Goal: Task Accomplishment & Management: Use online tool/utility

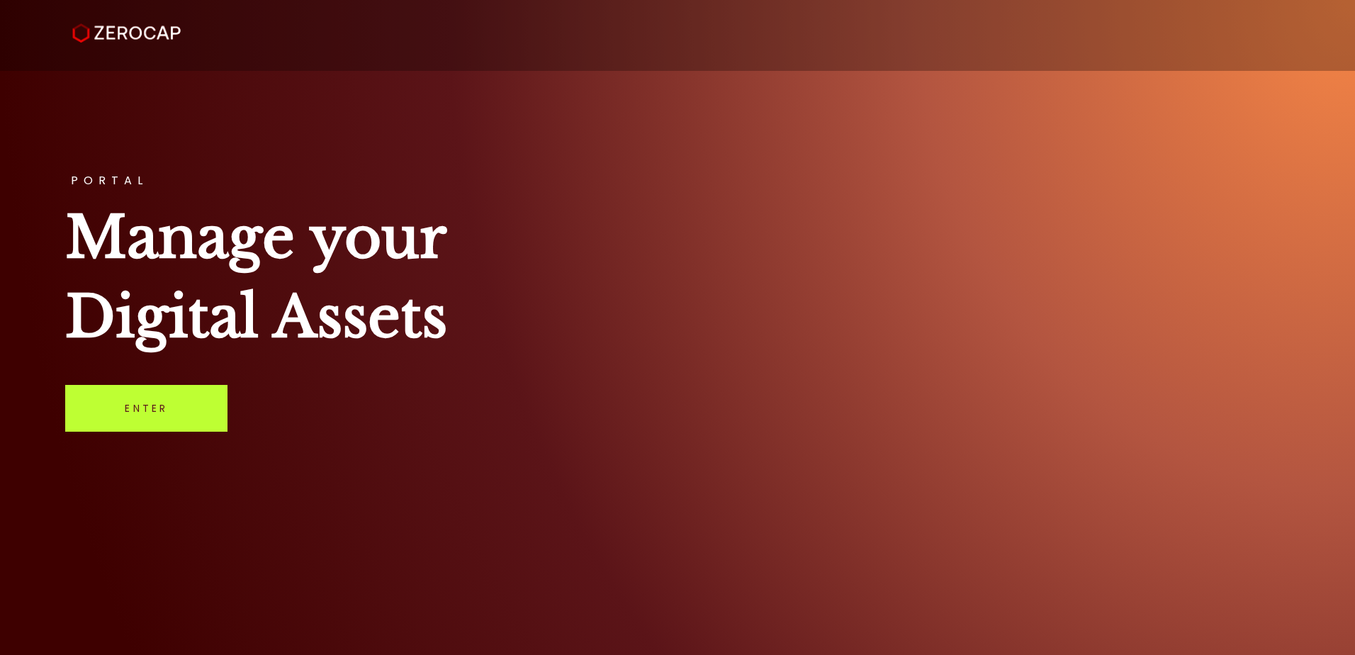
click at [150, 405] on link "Enter" at bounding box center [146, 408] width 162 height 47
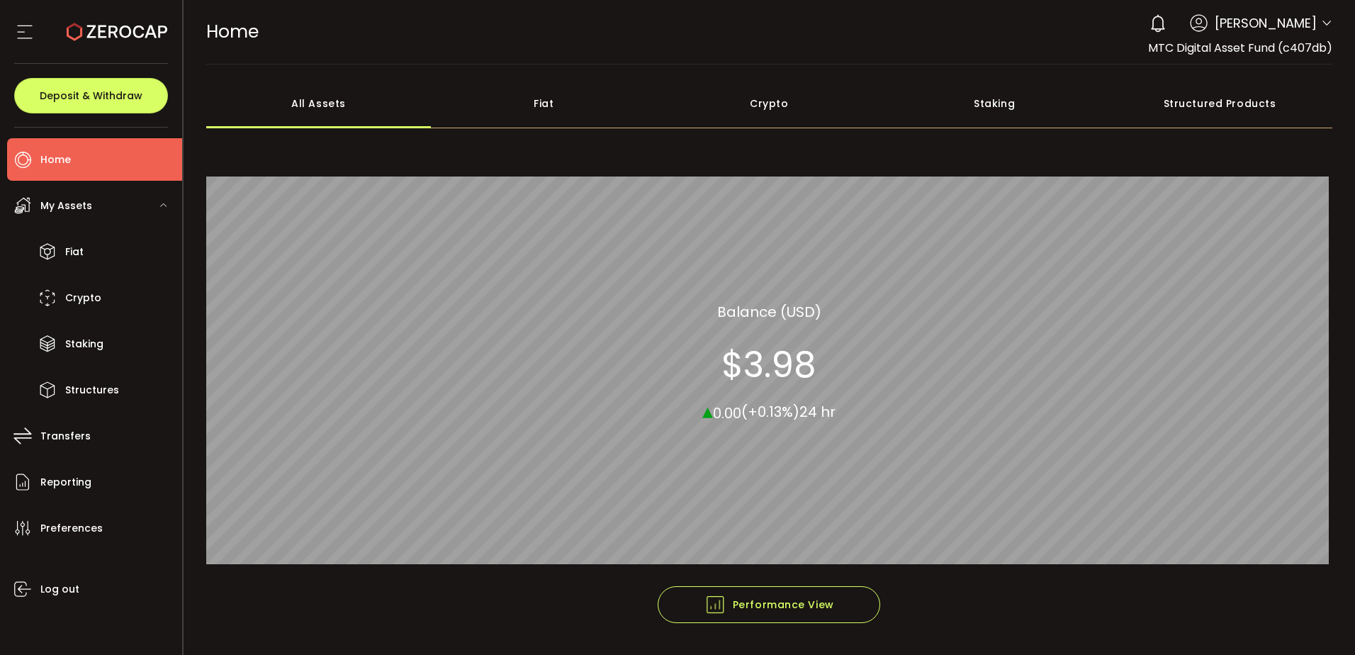
drag, startPoint x: 143, startPoint y: 17, endPoint x: 86, endPoint y: 25, distance: 57.2
click at [86, 25] on icon at bounding box center [117, 32] width 101 height 101
click at [23, 29] on icon at bounding box center [24, 31] width 21 height 21
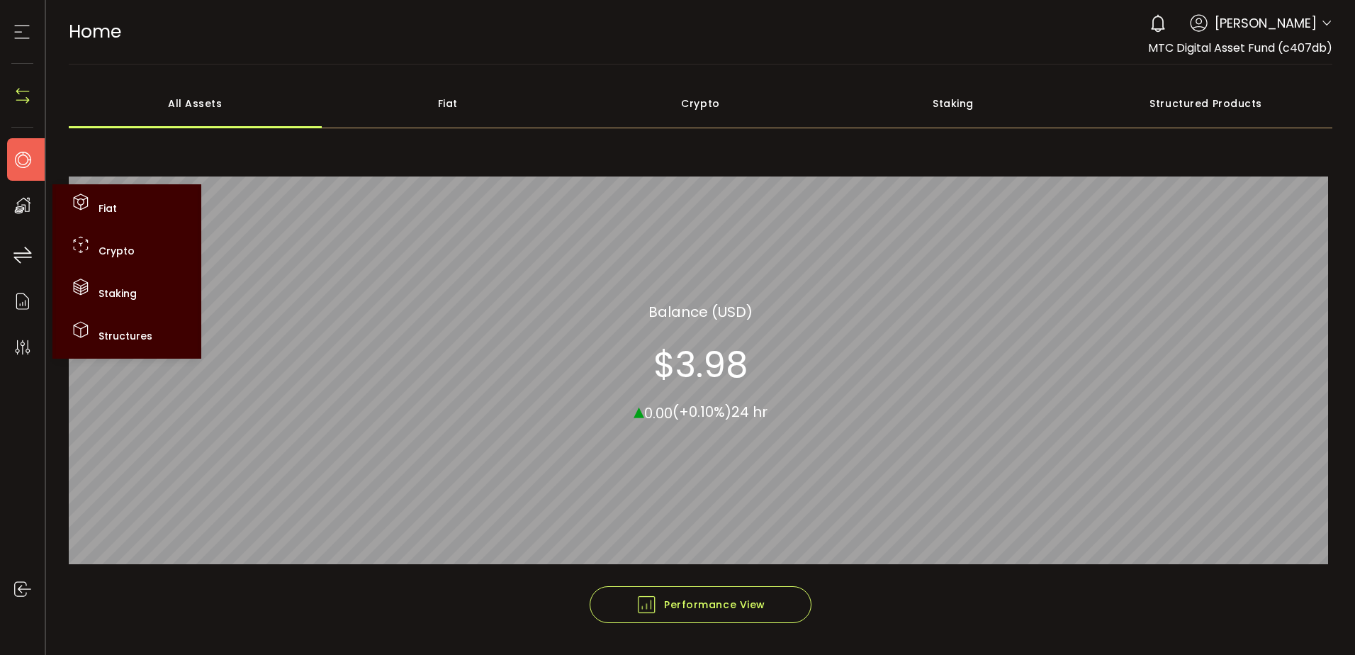
click at [18, 207] on use at bounding box center [23, 206] width 16 height 16
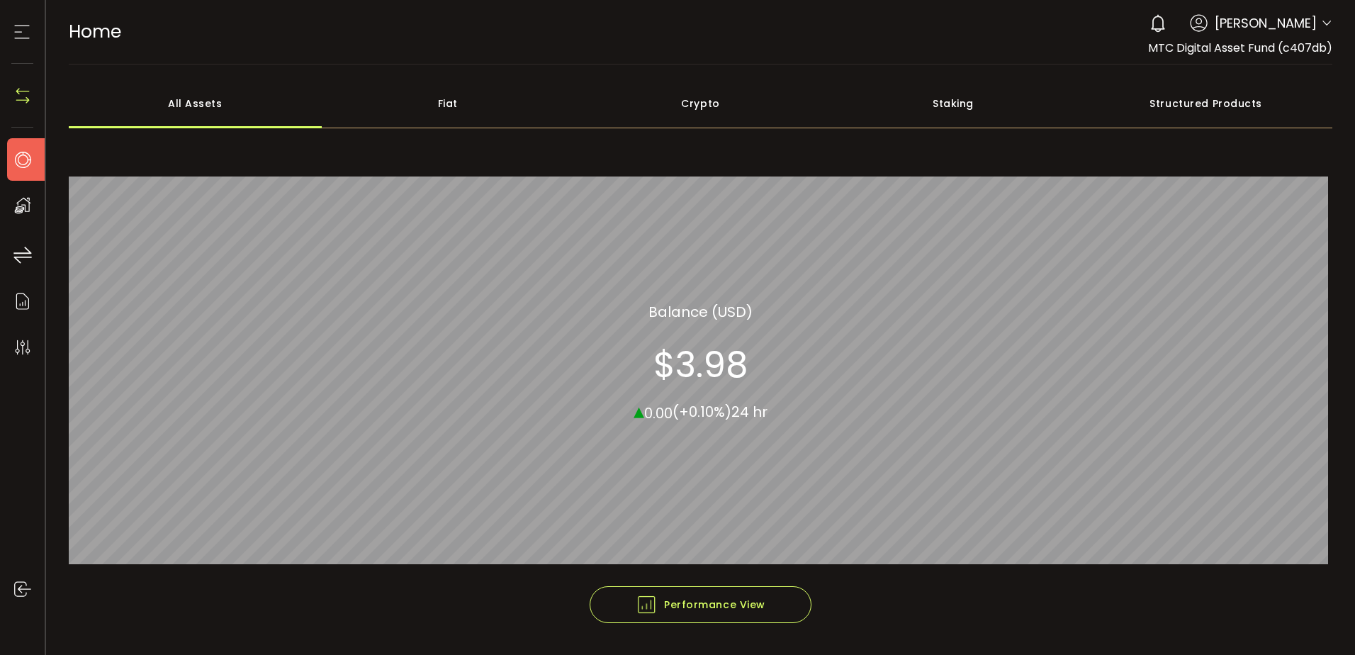
click at [1244, 84] on div "Structured Products" at bounding box center [1205, 104] width 253 height 50
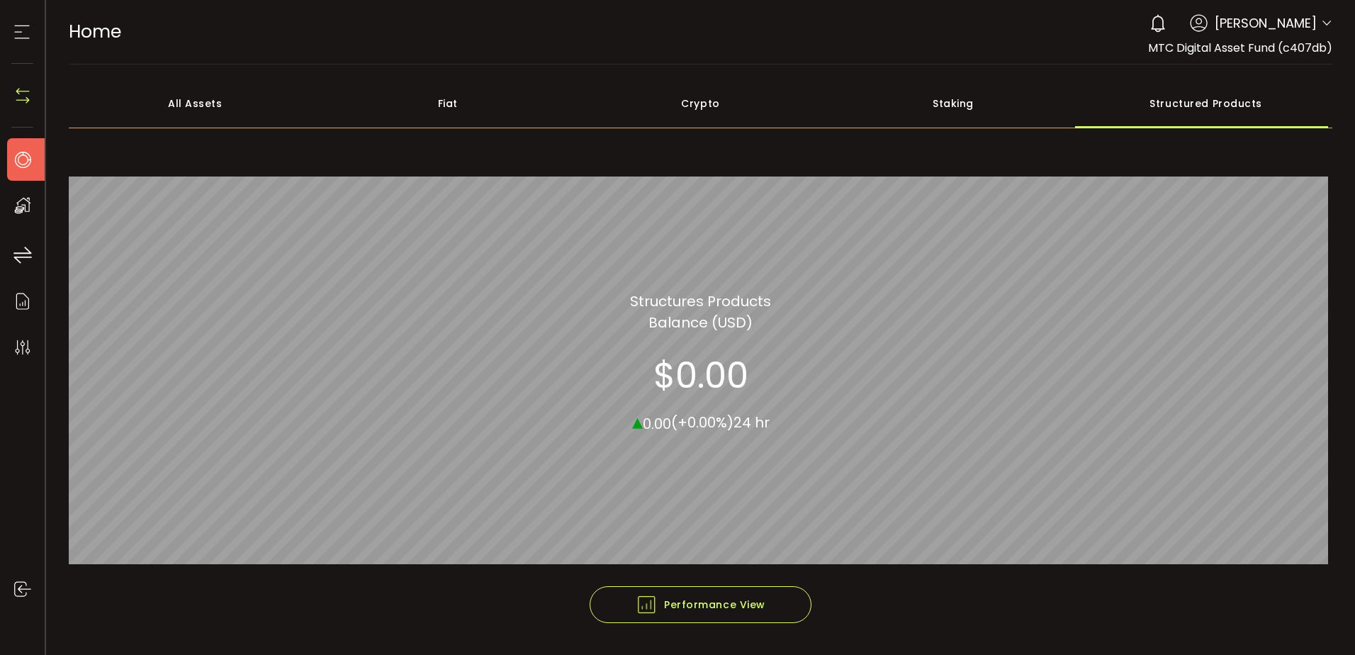
scroll to position [43, 0]
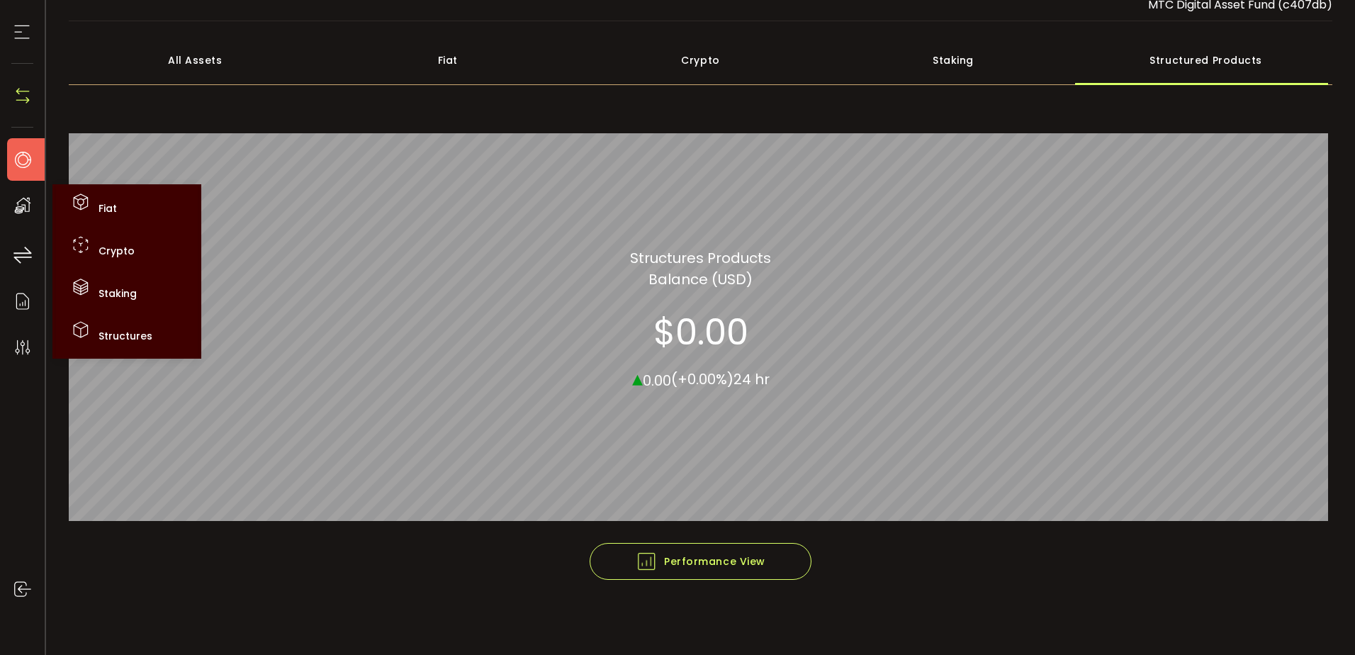
click at [26, 195] on icon at bounding box center [22, 205] width 21 height 21
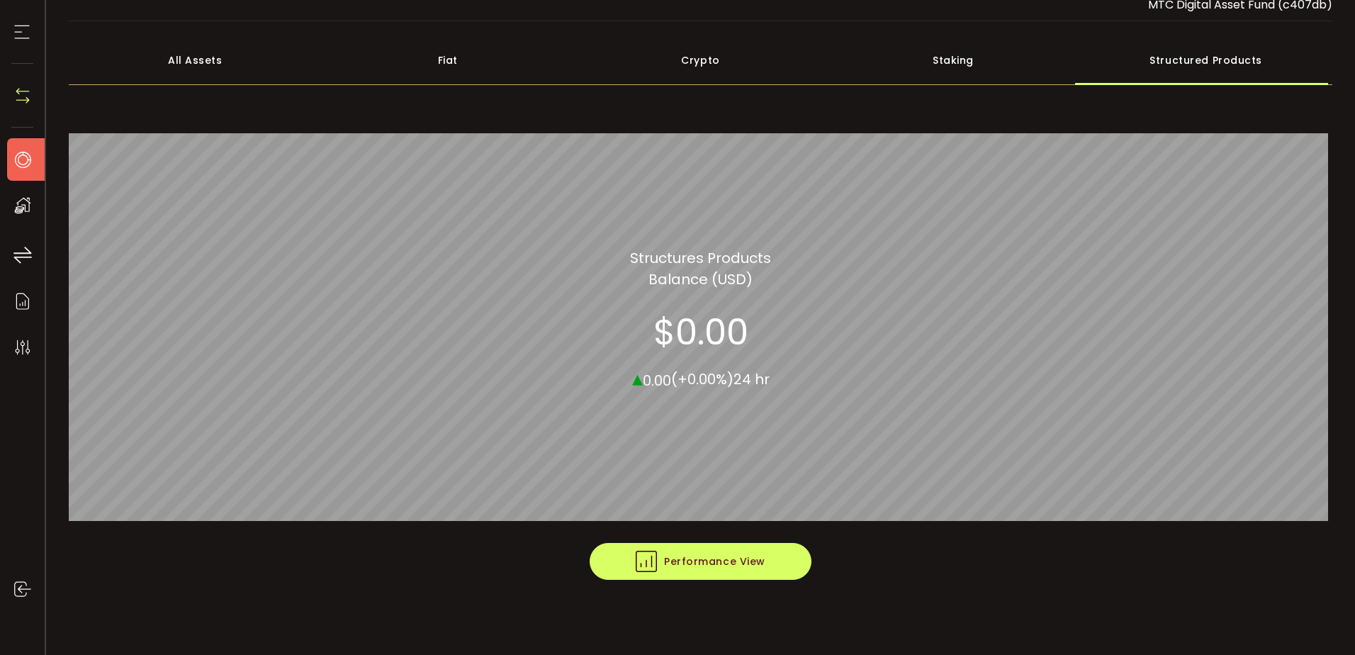
click at [715, 556] on span "Performance View" at bounding box center [701, 561] width 130 height 21
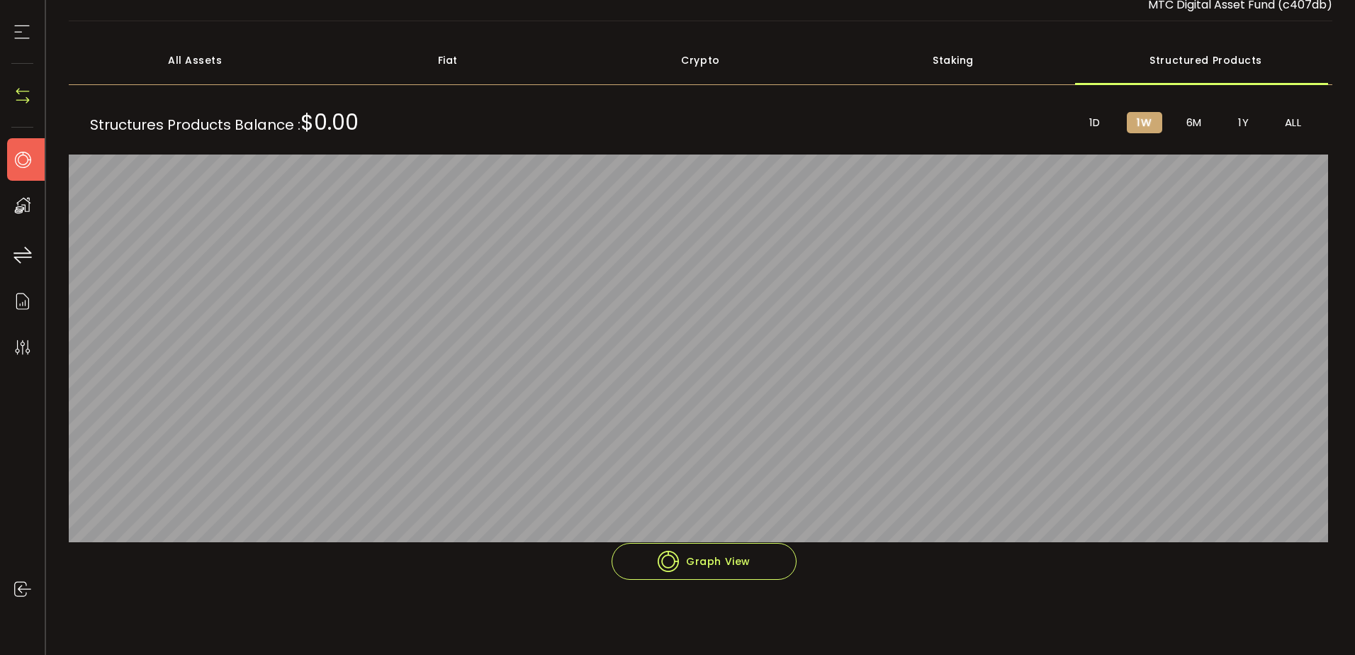
click at [23, 38] on use at bounding box center [22, 32] width 15 height 13
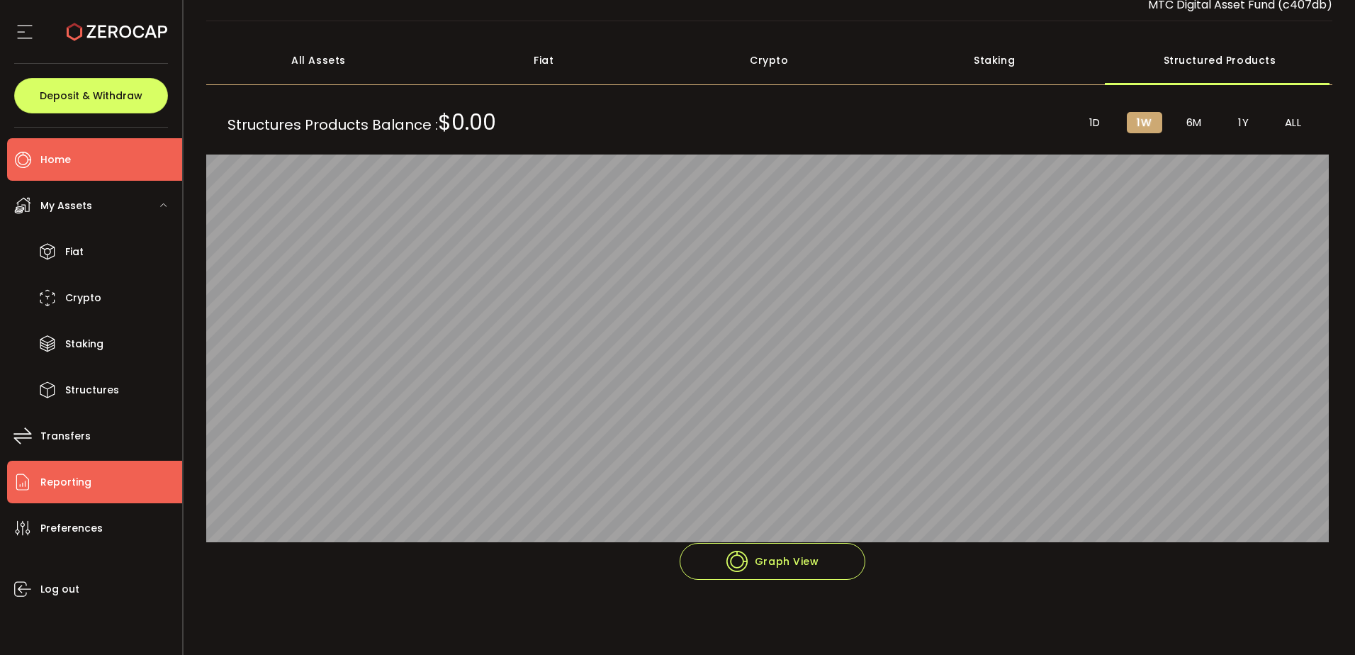
click at [62, 482] on span "Reporting" at bounding box center [65, 482] width 51 height 21
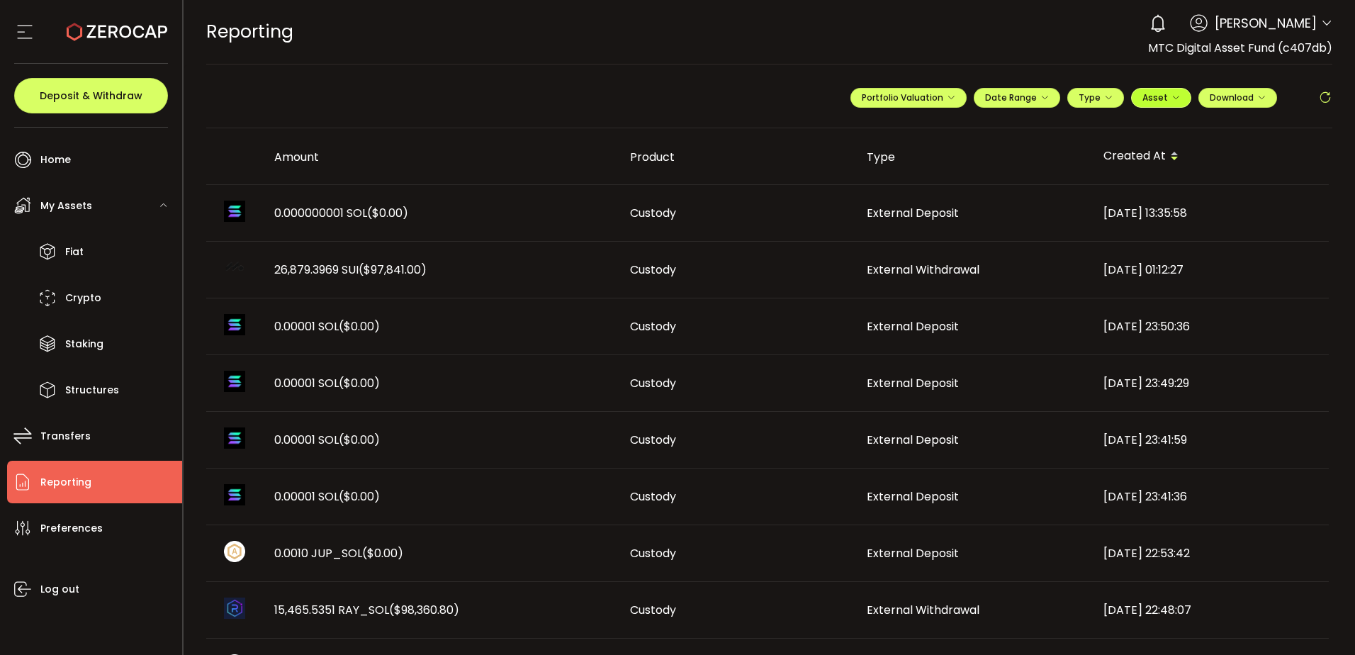
click at [1172, 92] on span "Asset" at bounding box center [1161, 97] width 38 height 12
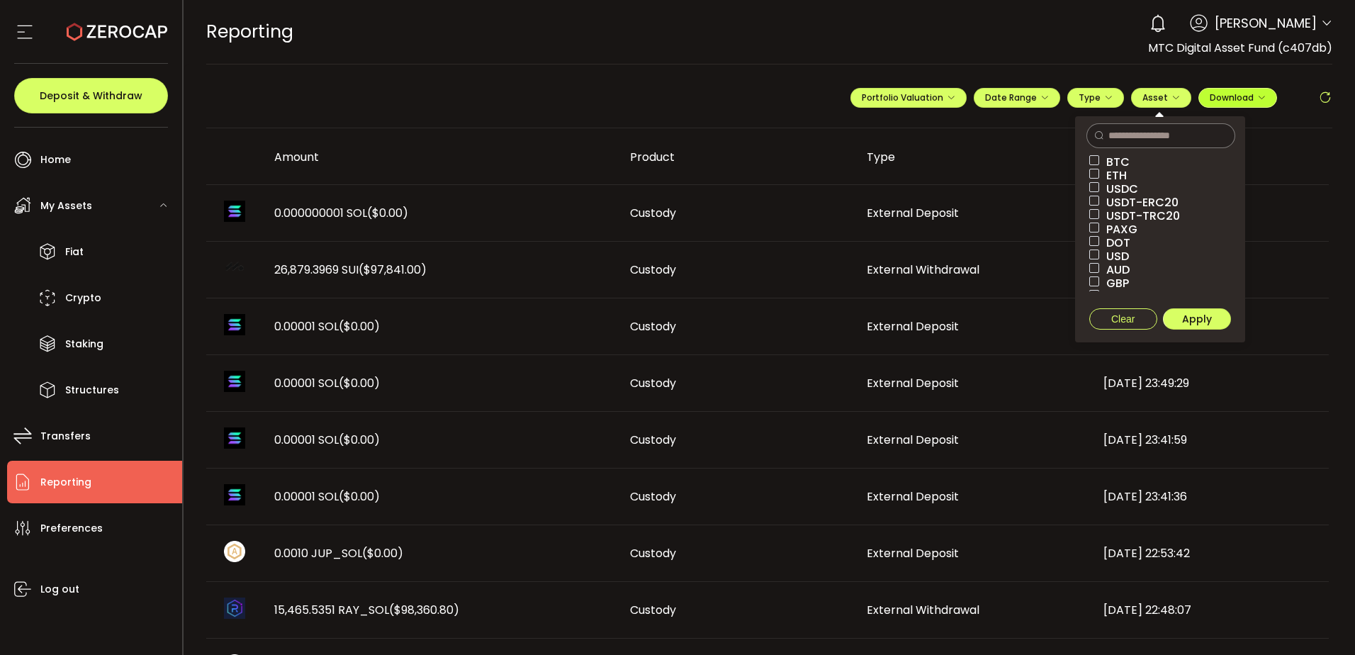
click at [1261, 94] on button "Download" at bounding box center [1237, 98] width 79 height 20
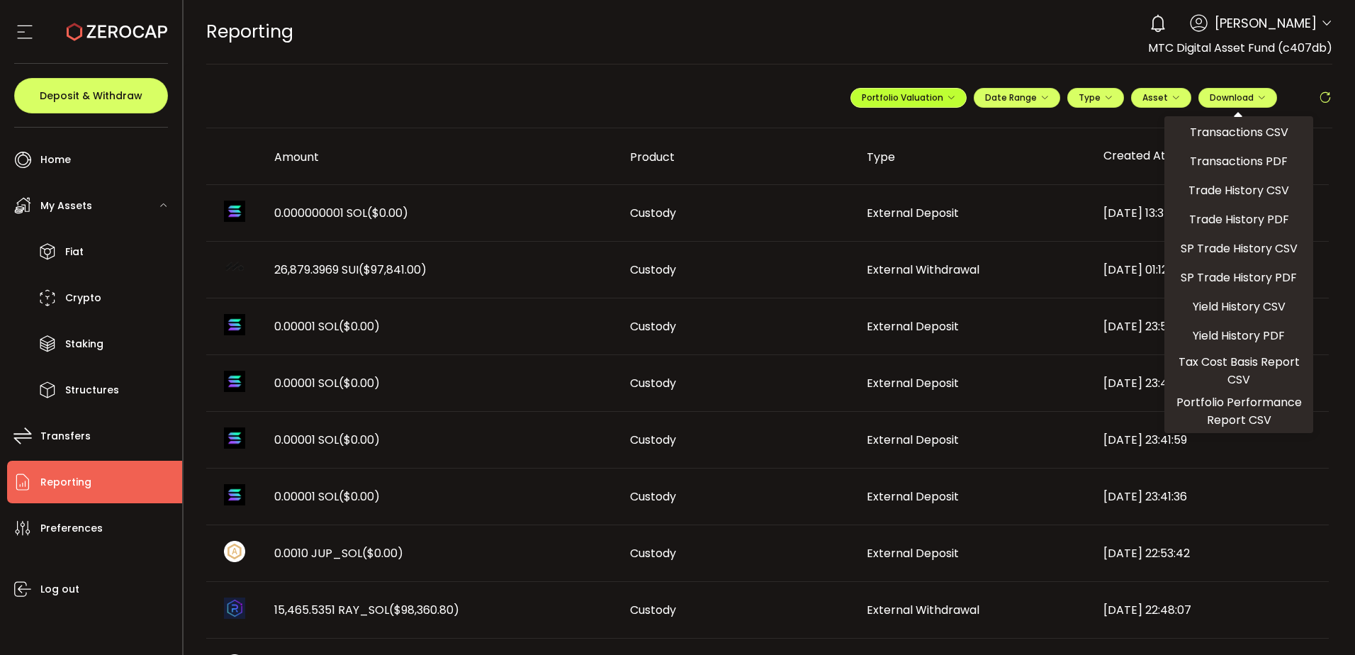
click at [913, 98] on span "Portfolio Valuation" at bounding box center [909, 97] width 94 height 12
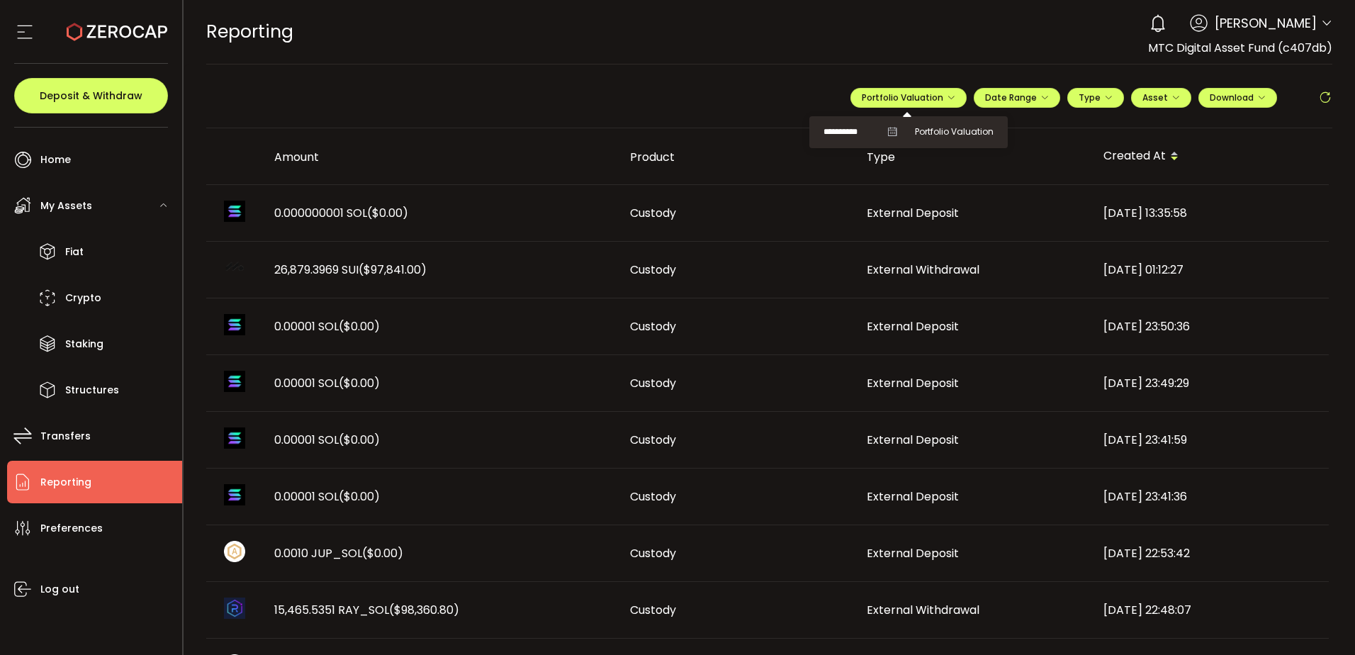
click at [887, 131] on icon at bounding box center [892, 132] width 10 height 10
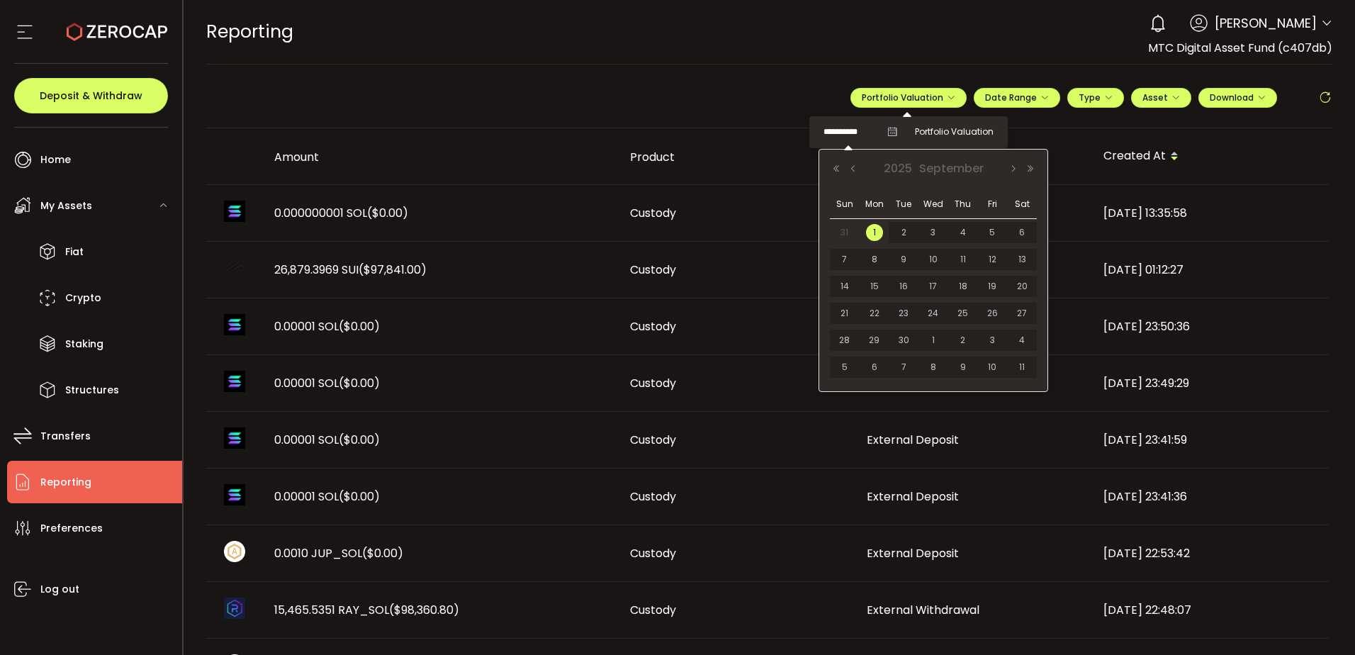
click at [844, 131] on input "**********" at bounding box center [851, 132] width 57 height 18
click at [853, 167] on button "Previous Month" at bounding box center [853, 169] width 17 height 10
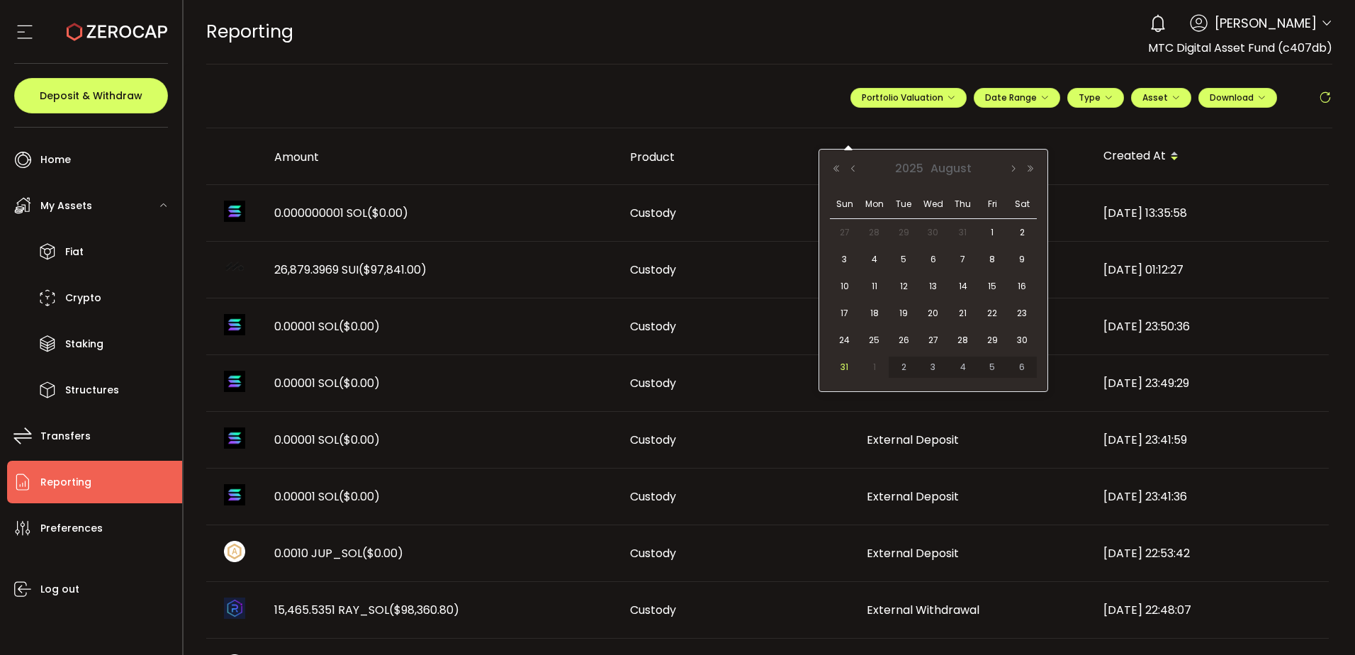
click at [845, 366] on span "31" at bounding box center [844, 367] width 17 height 17
type input "**********"
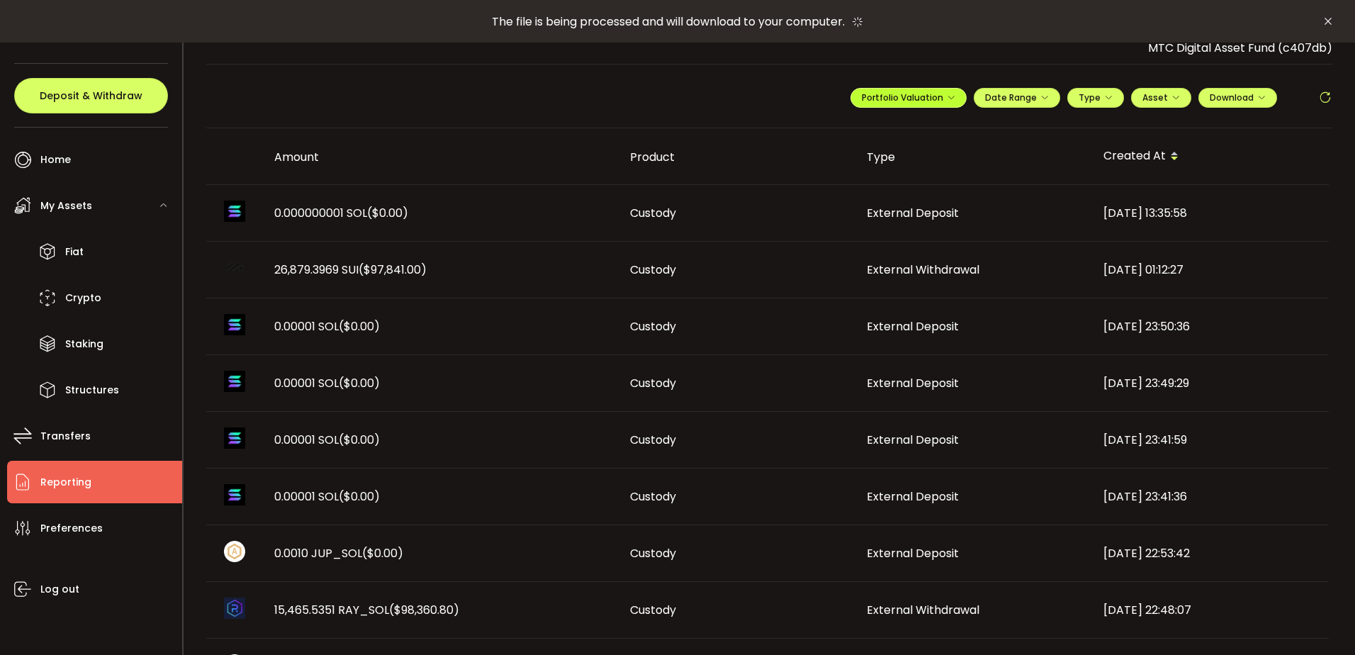
click at [947, 99] on icon "button" at bounding box center [951, 98] width 9 height 9
